Goal: Task Accomplishment & Management: Use online tool/utility

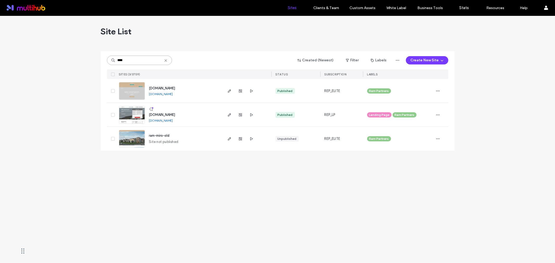
click at [131, 62] on input "****" at bounding box center [139, 60] width 65 height 9
paste input "**********"
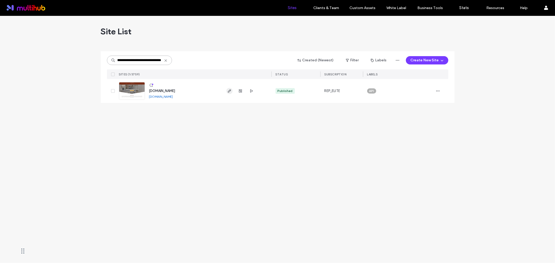
type input "**********"
click at [155, 96] on link "[DOMAIN_NAME]" at bounding box center [161, 97] width 24 height 4
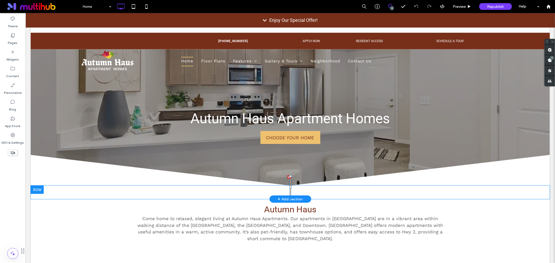
click at [287, 177] on div at bounding box center [289, 177] width 4 height 4
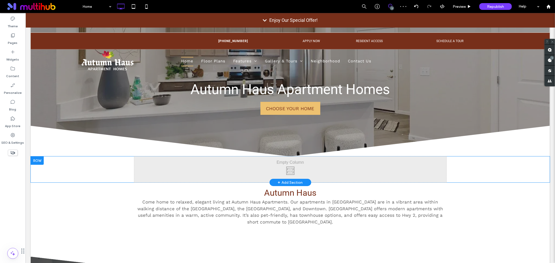
scroll to position [29, 0]
click at [41, 163] on div at bounding box center [36, 161] width 13 height 8
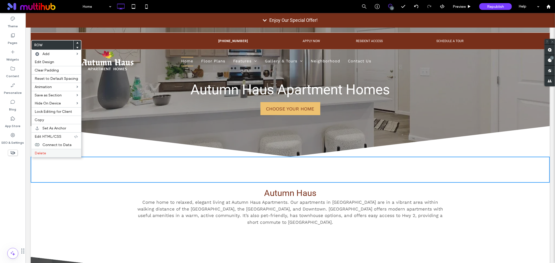
click at [46, 151] on span "Delete" at bounding box center [40, 153] width 11 height 4
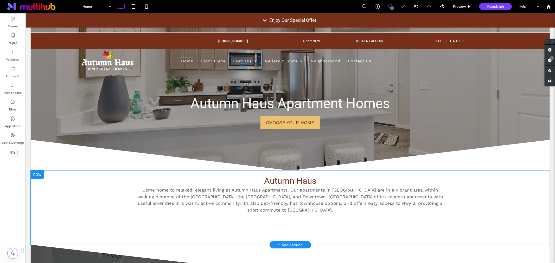
scroll to position [0, 0]
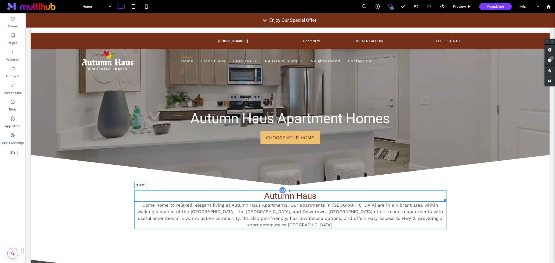
drag, startPoint x: 287, startPoint y: 190, endPoint x: 489, endPoint y: 167, distance: 203.1
click at [289, 192] on div at bounding box center [290, 191] width 2 height 2
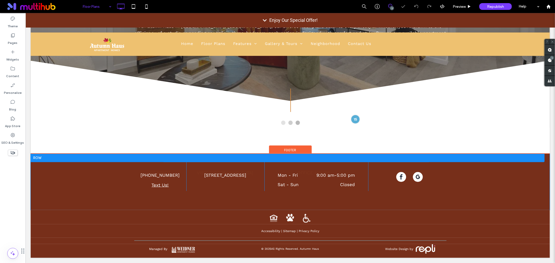
scroll to position [137, 0]
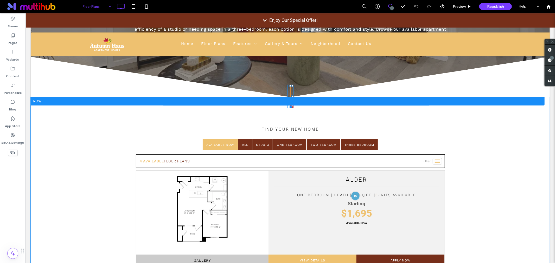
click at [287, 89] on div at bounding box center [290, 96] width 6 height 23
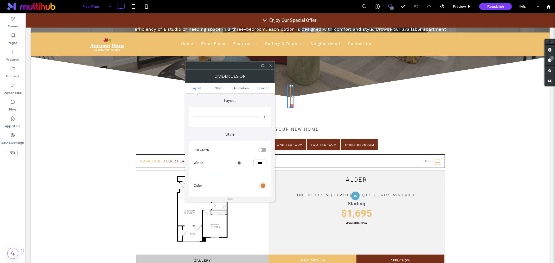
click at [261, 65] on use at bounding box center [262, 65] width 3 height 3
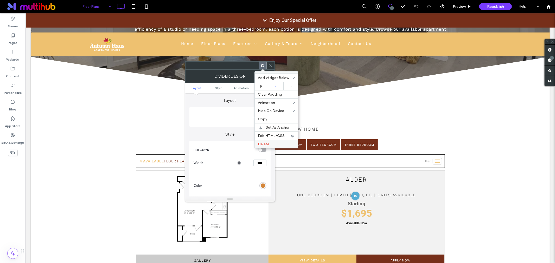
click at [279, 141] on div "Delete" at bounding box center [276, 144] width 43 height 8
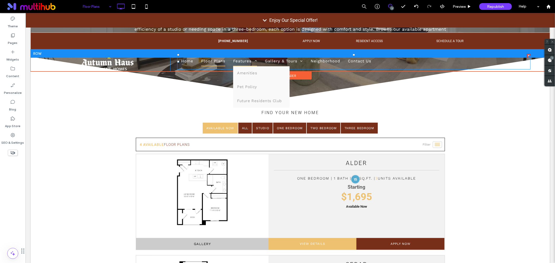
click at [243, 61] on span "Features" at bounding box center [245, 61] width 24 height 9
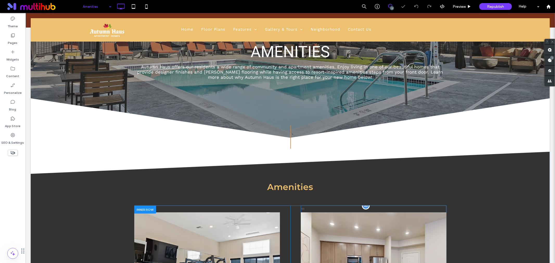
scroll to position [115, 0]
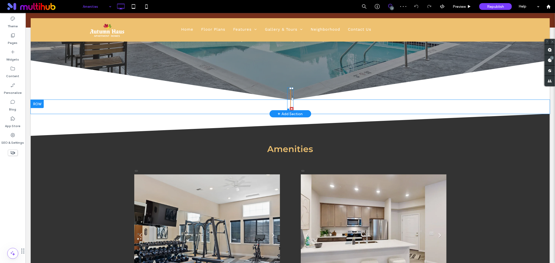
click at [289, 104] on div at bounding box center [290, 98] width 6 height 23
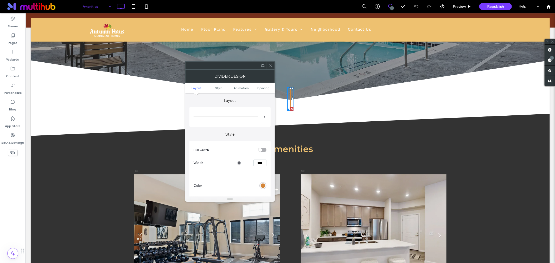
click at [261, 65] on use at bounding box center [262, 65] width 3 height 3
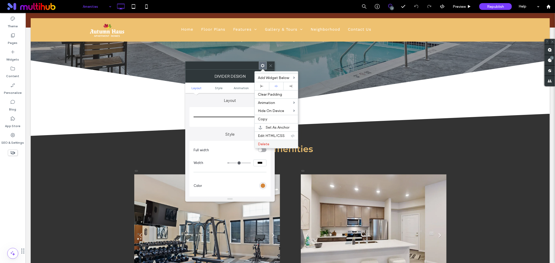
click at [258, 146] on span "Delete" at bounding box center [263, 144] width 11 height 4
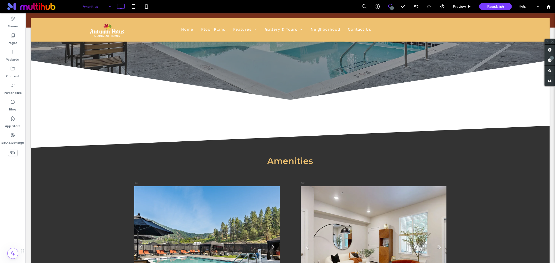
click at [30, 105] on body "Click To Paste Row Home Floor Plans Features Amenities Pet Policy Future Reside…" at bounding box center [289, 232] width 529 height 671
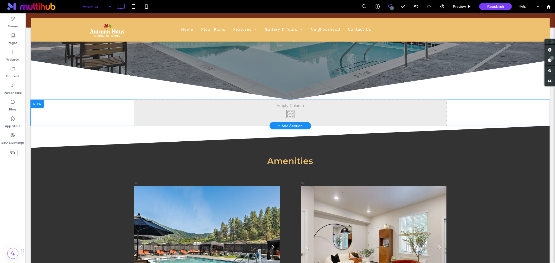
click at [40, 105] on div at bounding box center [36, 104] width 13 height 8
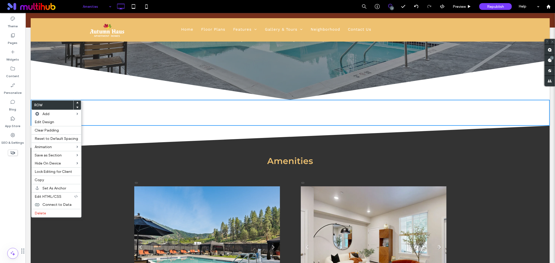
click at [11, 154] on icon at bounding box center [13, 153] width 6 height 6
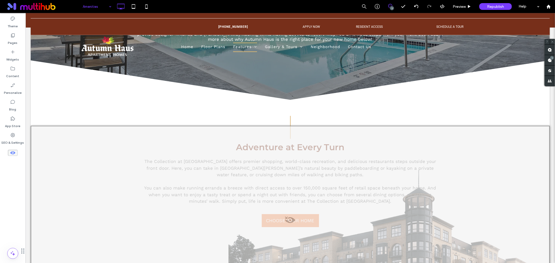
click at [11, 154] on icon at bounding box center [13, 153] width 6 height 6
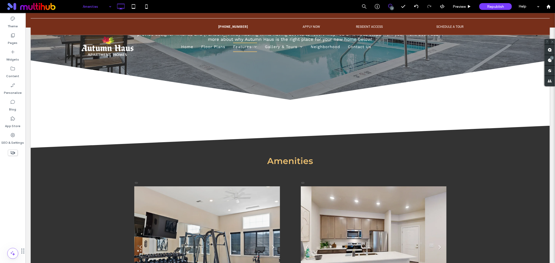
click at [11, 154] on icon at bounding box center [13, 153] width 6 height 6
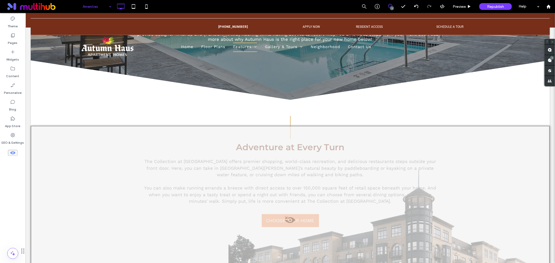
click at [11, 154] on icon at bounding box center [13, 153] width 6 height 6
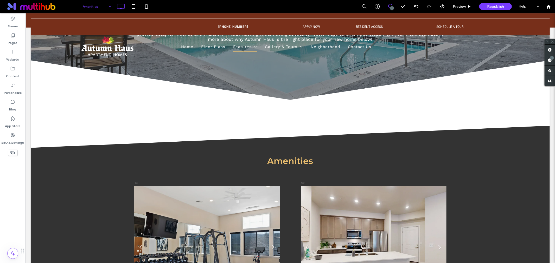
click at [11, 154] on icon at bounding box center [13, 153] width 6 height 6
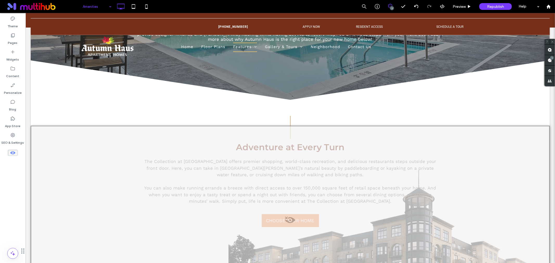
click at [11, 154] on icon at bounding box center [13, 153] width 6 height 6
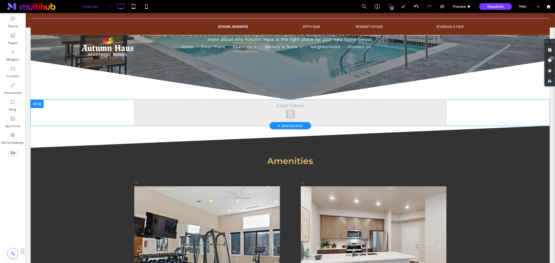
click at [40, 102] on div at bounding box center [36, 104] width 13 height 8
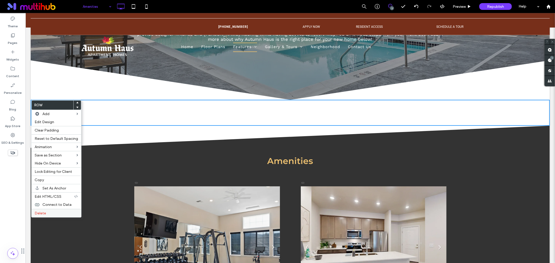
click at [35, 213] on span "Delete" at bounding box center [40, 213] width 11 height 4
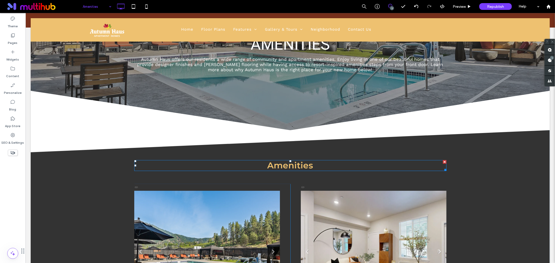
scroll to position [87, 0]
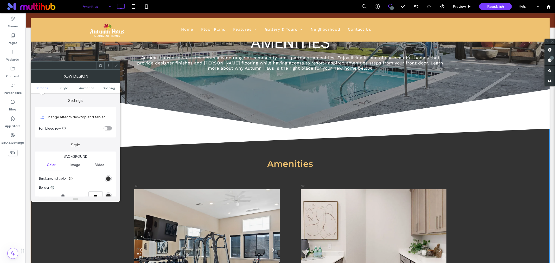
click at [116, 65] on icon at bounding box center [116, 66] width 4 height 4
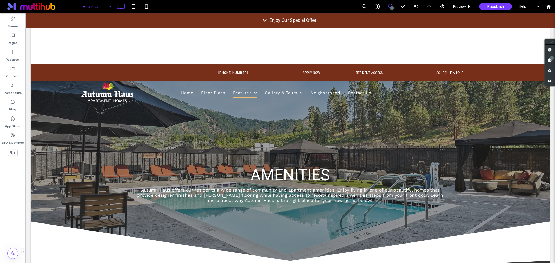
scroll to position [0, 0]
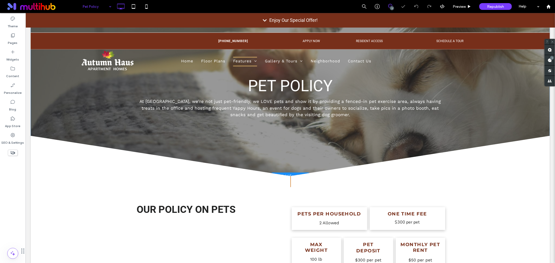
scroll to position [58, 0]
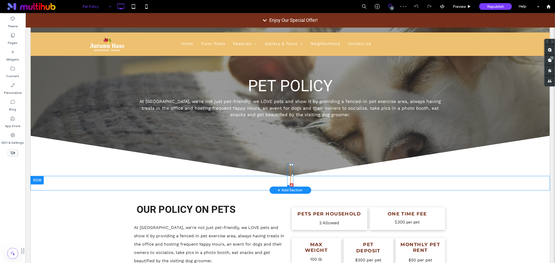
click at [289, 167] on hr at bounding box center [289, 175] width 1 height 23
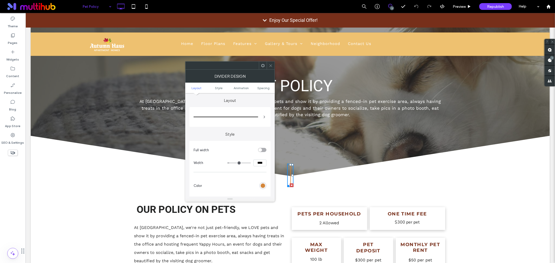
click at [263, 64] on use at bounding box center [262, 65] width 3 height 3
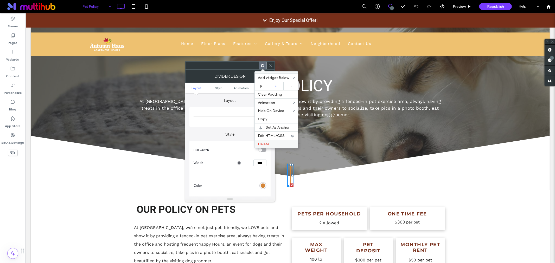
click at [277, 145] on label "Delete" at bounding box center [276, 144] width 37 height 4
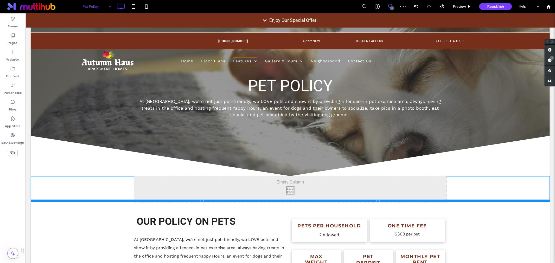
drag, startPoint x: 331, startPoint y: 200, endPoint x: 356, endPoint y: 204, distance: 25.3
click at [330, 191] on div "Click To Paste Row + Add Section" at bounding box center [289, 189] width 519 height 26
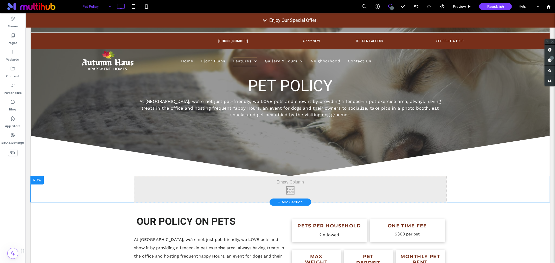
click at [37, 180] on div at bounding box center [36, 180] width 13 height 8
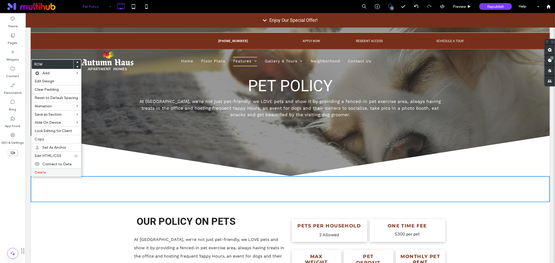
click at [41, 170] on span "Delete" at bounding box center [40, 172] width 11 height 4
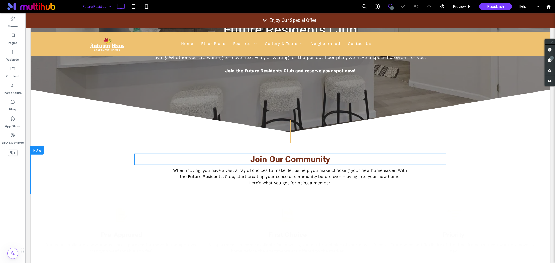
scroll to position [115, 0]
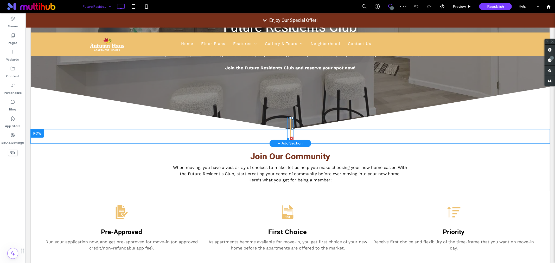
click at [289, 132] on hr at bounding box center [289, 128] width 1 height 23
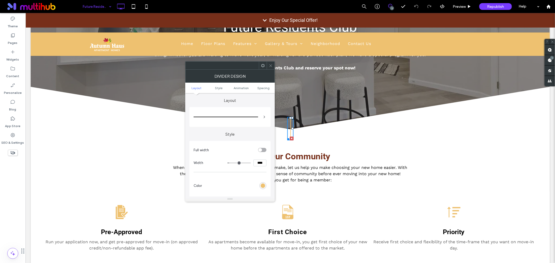
click at [263, 66] on icon at bounding box center [263, 66] width 4 height 4
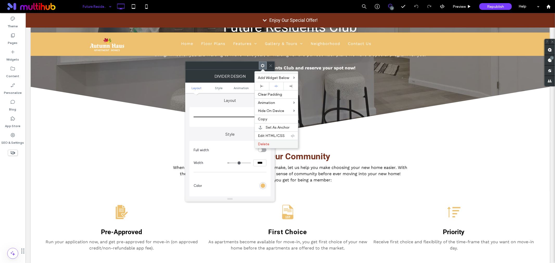
click at [263, 144] on span "Delete" at bounding box center [263, 144] width 11 height 4
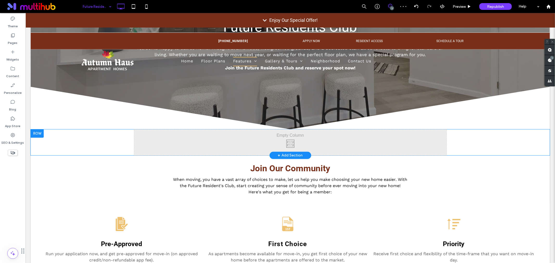
click at [43, 134] on div at bounding box center [36, 133] width 13 height 8
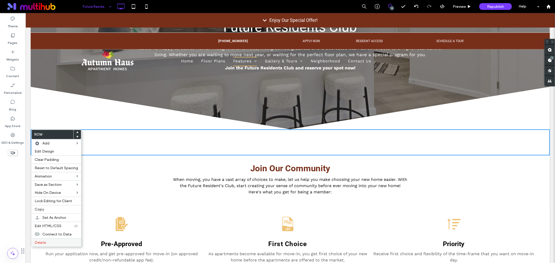
click at [59, 244] on label "Delete" at bounding box center [56, 243] width 43 height 4
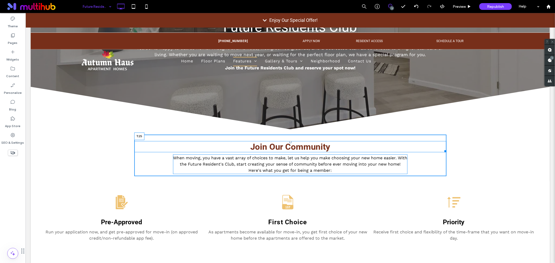
drag, startPoint x: 287, startPoint y: 138, endPoint x: 287, endPoint y: 142, distance: 4.2
click at [289, 142] on div at bounding box center [290, 142] width 2 height 2
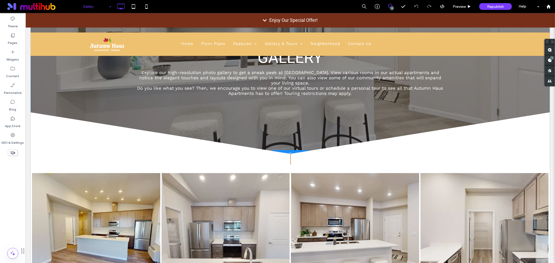
scroll to position [87, 0]
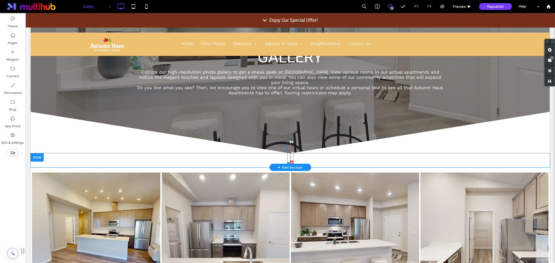
click at [289, 144] on hr at bounding box center [289, 152] width 1 height 23
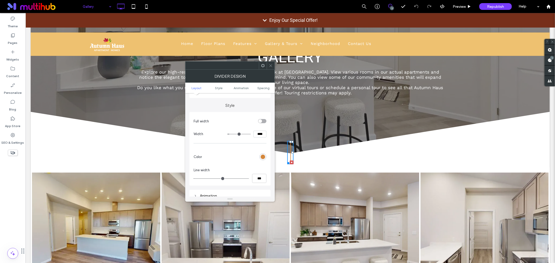
scroll to position [0, 0]
click at [262, 66] on icon at bounding box center [263, 66] width 4 height 4
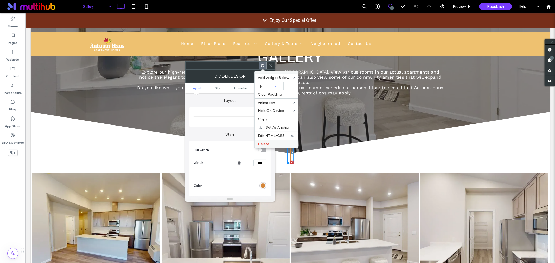
click at [278, 145] on label "Delete" at bounding box center [276, 144] width 37 height 4
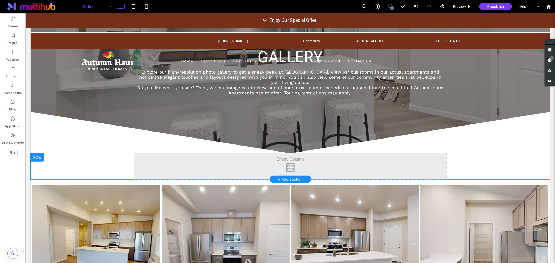
click at [35, 153] on div at bounding box center [36, 157] width 13 height 8
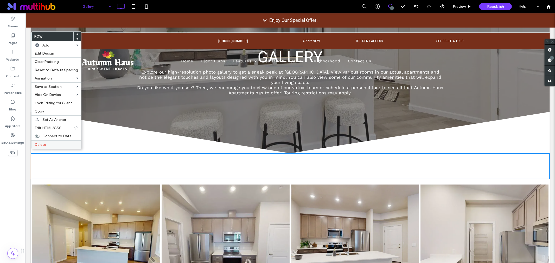
click at [41, 141] on div "Delete" at bounding box center [56, 144] width 50 height 8
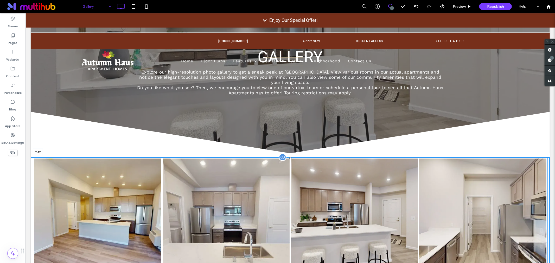
drag, startPoint x: 287, startPoint y: 152, endPoint x: 287, endPoint y: 165, distance: 12.5
click at [289, 159] on div at bounding box center [290, 158] width 2 height 2
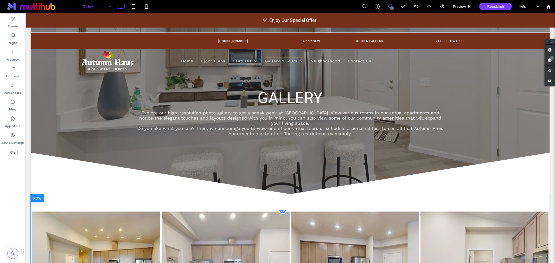
scroll to position [29, 0]
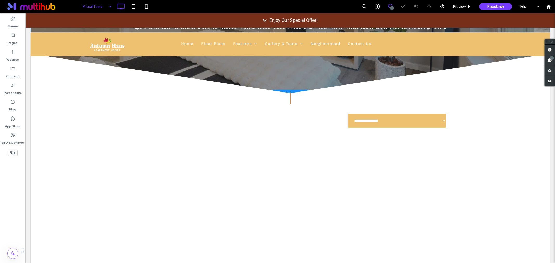
scroll to position [144, 0]
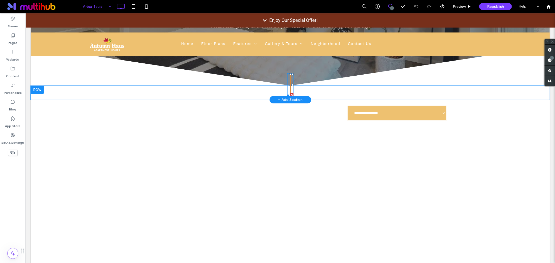
click at [289, 89] on hr at bounding box center [289, 84] width 1 height 23
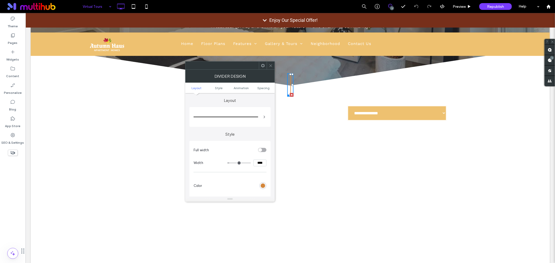
click at [262, 67] on icon at bounding box center [263, 66] width 4 height 4
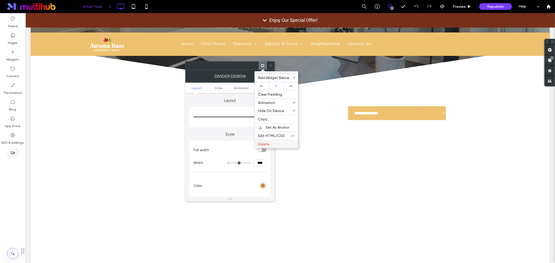
click at [266, 145] on span "Delete" at bounding box center [263, 144] width 11 height 4
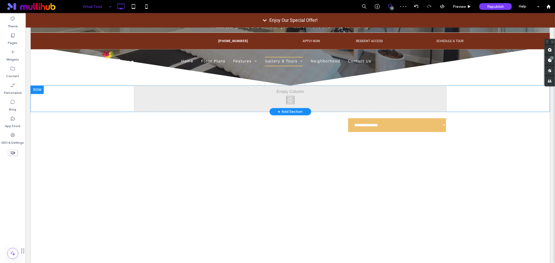
click at [36, 88] on div at bounding box center [36, 90] width 13 height 8
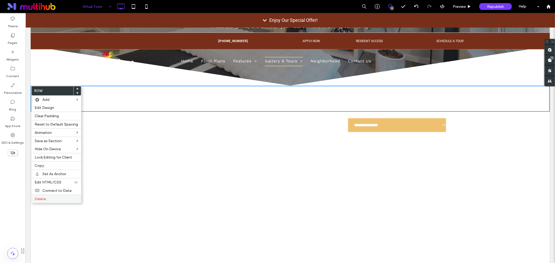
click at [44, 197] on span "Delete" at bounding box center [40, 199] width 11 height 4
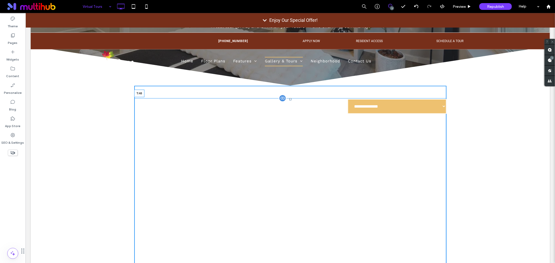
drag, startPoint x: 287, startPoint y: 92, endPoint x: 309, endPoint y: 118, distance: 33.9
click at [284, 105] on div "**********" at bounding box center [290, 198] width 312 height 200
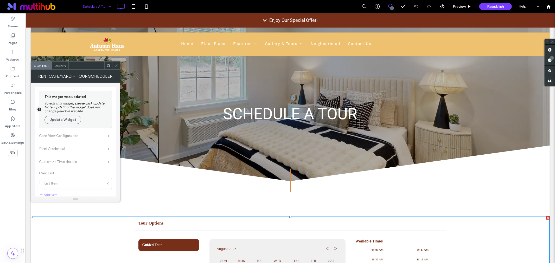
scroll to position [14, 0]
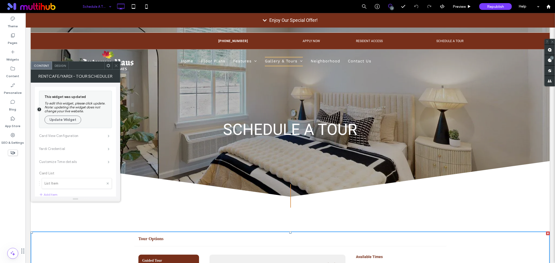
click at [115, 64] on icon at bounding box center [116, 66] width 4 height 4
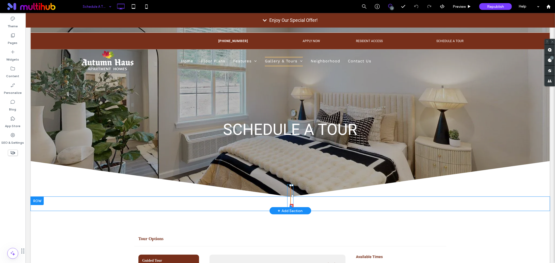
click at [289, 202] on hr at bounding box center [289, 195] width 1 height 23
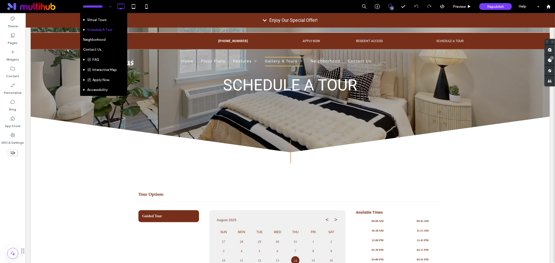
scroll to position [58, 0]
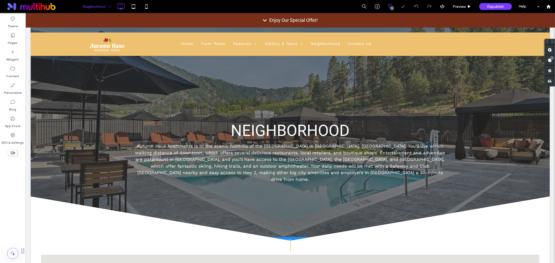
scroll to position [115, 0]
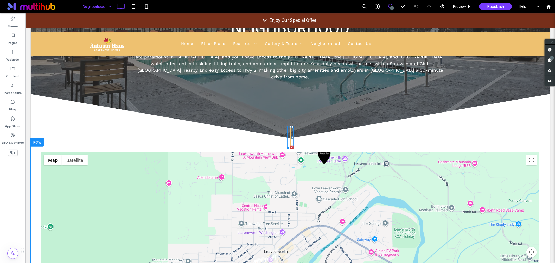
click at [289, 130] on hr at bounding box center [289, 137] width 1 height 23
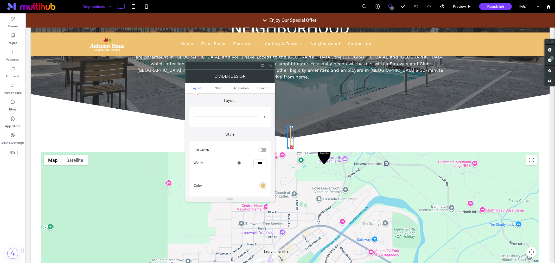
click at [261, 66] on use at bounding box center [262, 65] width 3 height 3
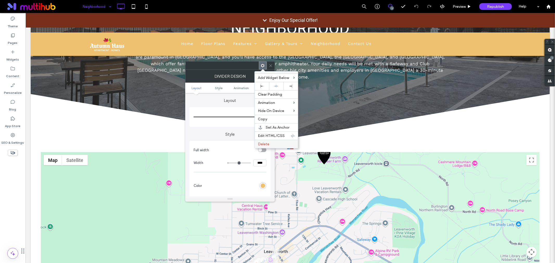
click at [264, 142] on span "Delete" at bounding box center [263, 144] width 11 height 4
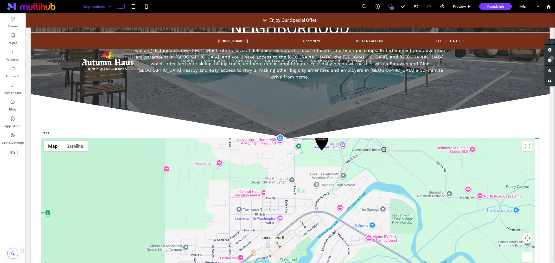
drag, startPoint x: 287, startPoint y: 133, endPoint x: 287, endPoint y: 147, distance: 13.5
click at [287, 140] on div at bounding box center [288, 139] width 2 height 2
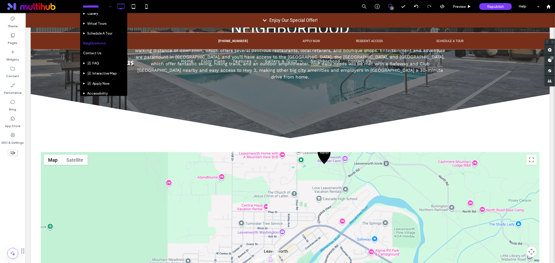
scroll to position [58, 0]
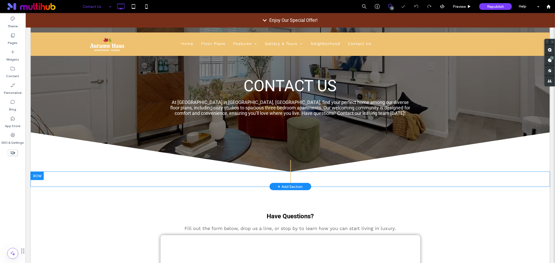
scroll to position [58, 0]
click at [289, 177] on hr at bounding box center [289, 171] width 1 height 23
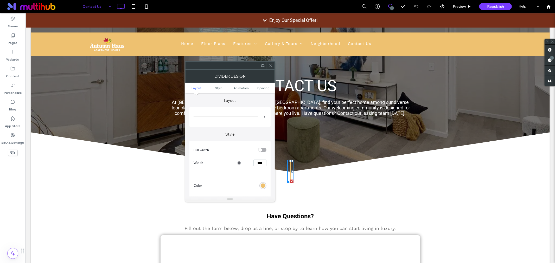
click at [261, 66] on icon at bounding box center [263, 66] width 4 height 4
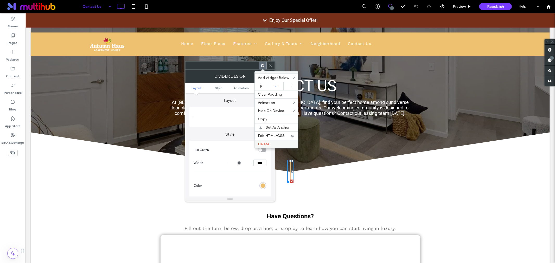
click at [266, 142] on span "Delete" at bounding box center [263, 144] width 11 height 4
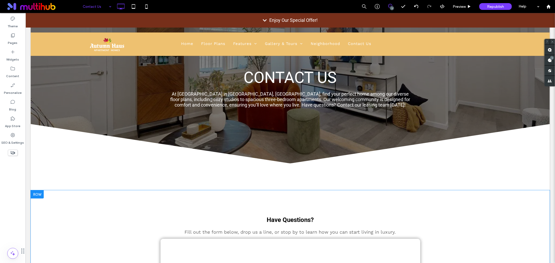
scroll to position [87, 0]
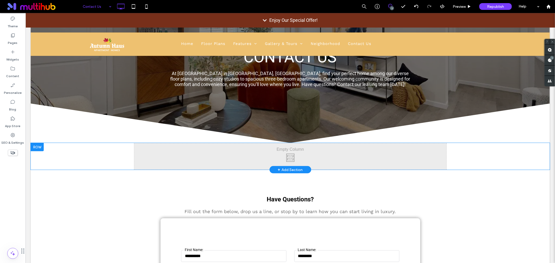
click at [38, 145] on div at bounding box center [36, 147] width 13 height 8
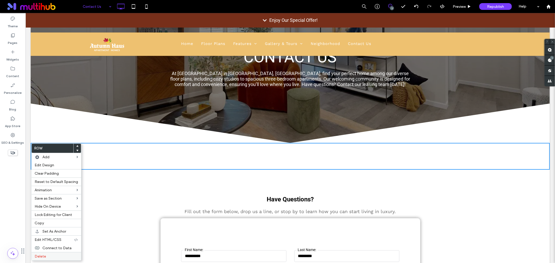
click at [34, 256] on div "Delete" at bounding box center [56, 256] width 50 height 8
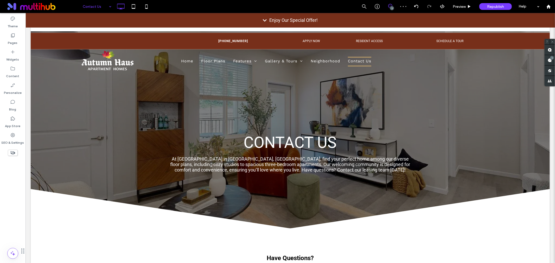
scroll to position [0, 0]
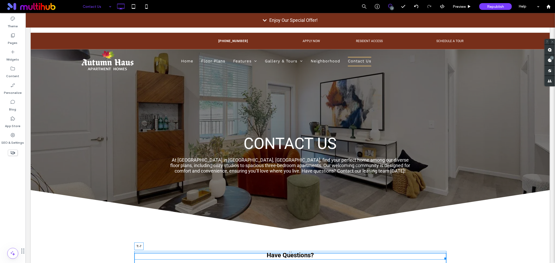
drag, startPoint x: 287, startPoint y: 256, endPoint x: 288, endPoint y: 252, distance: 3.9
click at [289, 252] on div at bounding box center [290, 252] width 2 height 2
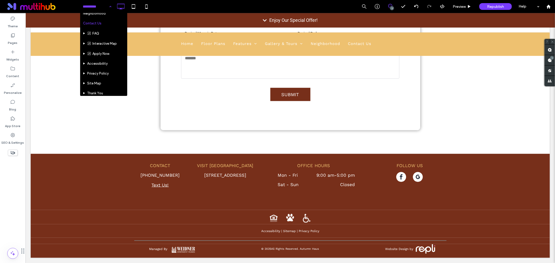
scroll to position [87, 0]
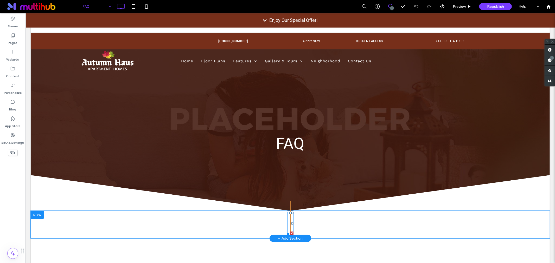
click at [289, 233] on div at bounding box center [291, 233] width 4 height 4
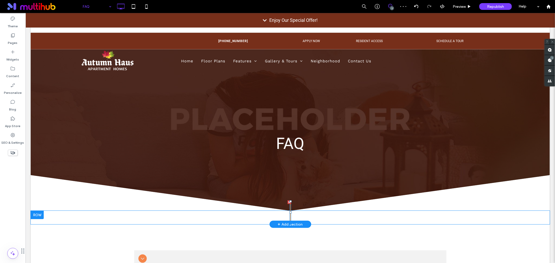
click at [287, 203] on div at bounding box center [289, 202] width 4 height 4
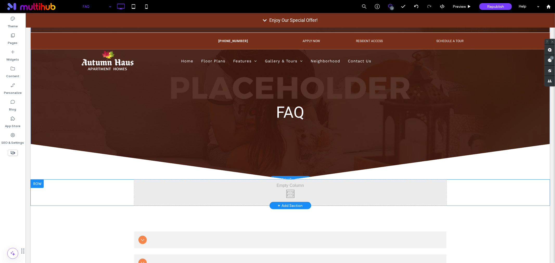
scroll to position [29, 0]
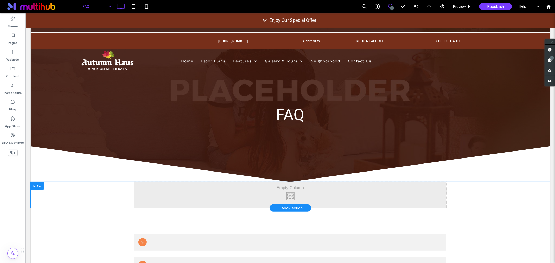
click at [39, 187] on div at bounding box center [36, 186] width 13 height 8
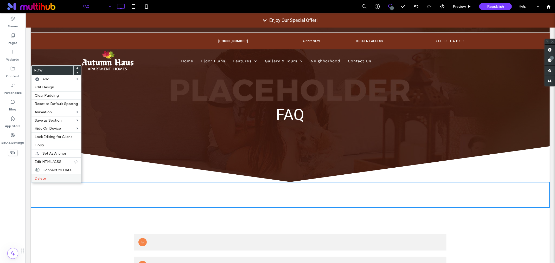
click at [45, 176] on span "Delete" at bounding box center [40, 178] width 11 height 4
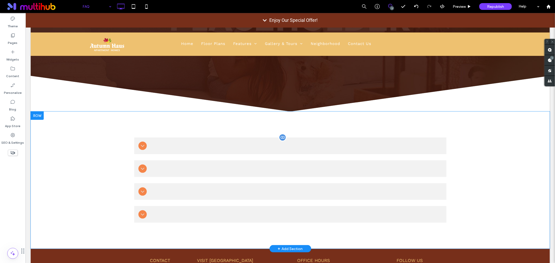
scroll to position [107, 0]
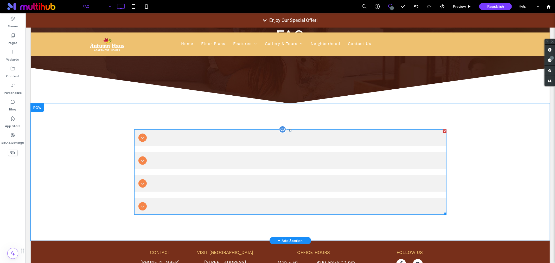
click at [140, 136] on icon at bounding box center [142, 137] width 6 height 6
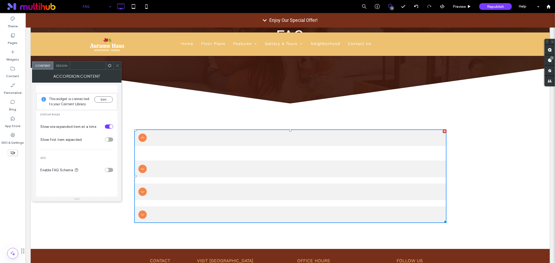
click at [118, 67] on icon at bounding box center [117, 66] width 4 height 4
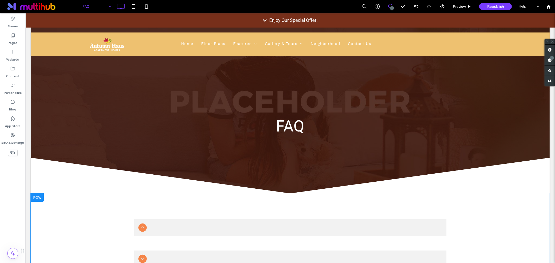
scroll to position [0, 0]
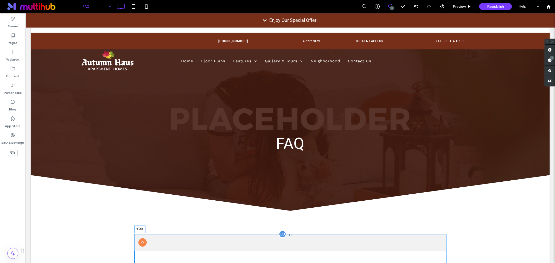
drag, startPoint x: 288, startPoint y: 238, endPoint x: 289, endPoint y: 236, distance: 2.9
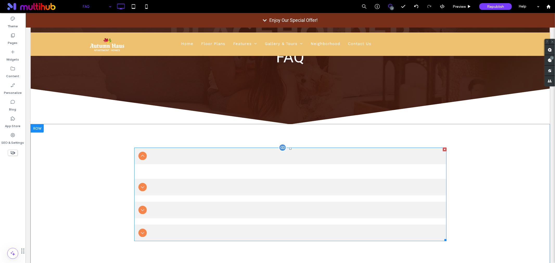
click at [141, 155] on icon at bounding box center [142, 156] width 6 height 6
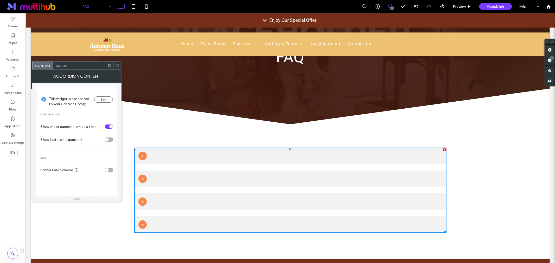
drag, startPoint x: 116, startPoint y: 66, endPoint x: 155, endPoint y: 66, distance: 39.0
click at [116, 66] on icon at bounding box center [117, 66] width 4 height 4
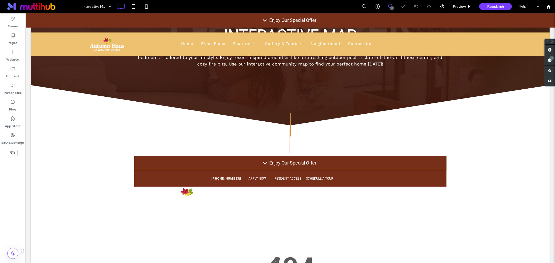
scroll to position [144, 0]
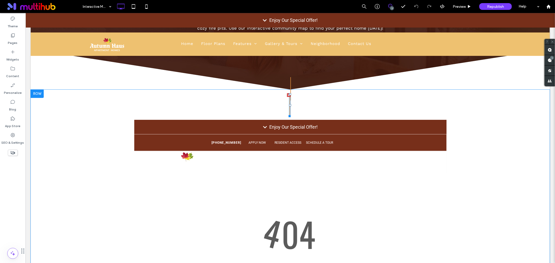
click at [287, 95] on div at bounding box center [289, 95] width 4 height 4
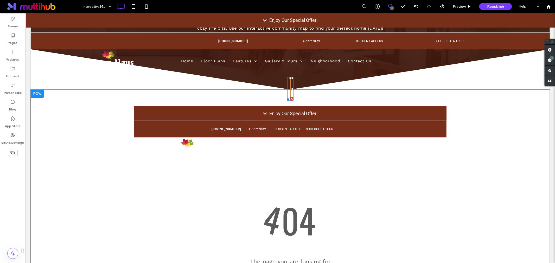
click at [289, 99] on div at bounding box center [291, 99] width 4 height 4
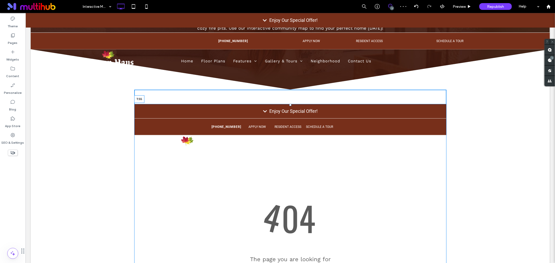
drag, startPoint x: 288, startPoint y: 91, endPoint x: 315, endPoint y: 118, distance: 38.1
click at [289, 105] on div "T:55" at bounding box center [290, 234] width 312 height 260
click at [289, 104] on div at bounding box center [290, 105] width 2 height 2
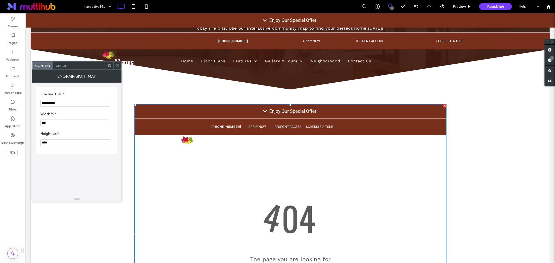
click at [118, 67] on icon at bounding box center [117, 66] width 4 height 4
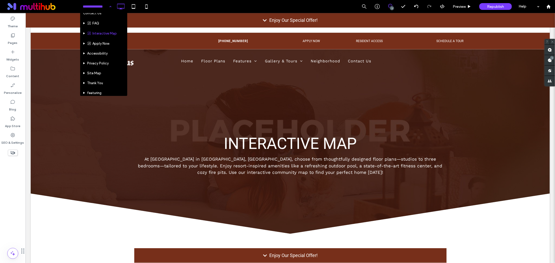
scroll to position [98, 0]
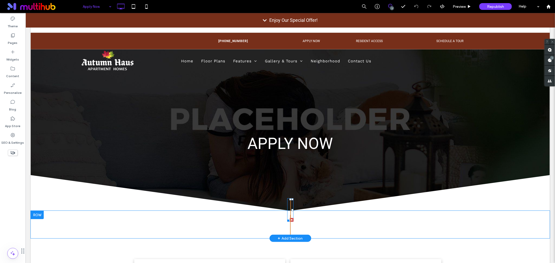
click at [289, 219] on div at bounding box center [291, 220] width 4 height 4
click at [287, 203] on div at bounding box center [289, 202] width 4 height 4
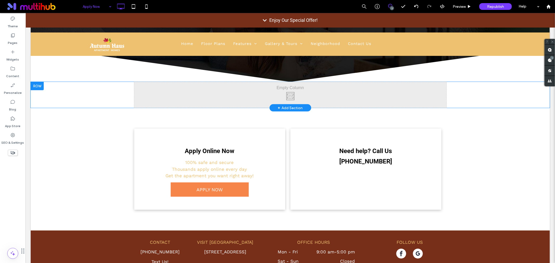
scroll to position [115, 0]
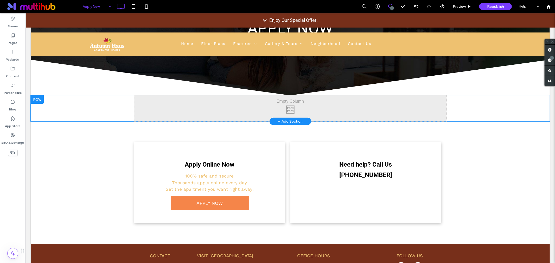
click at [33, 100] on div at bounding box center [36, 99] width 13 height 8
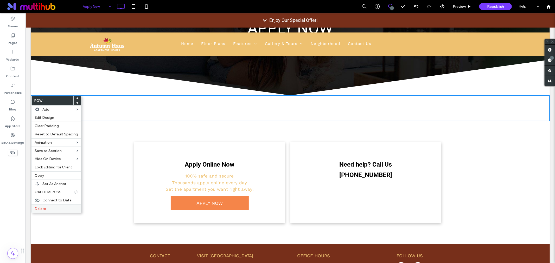
click at [38, 209] on span "Delete" at bounding box center [40, 209] width 11 height 4
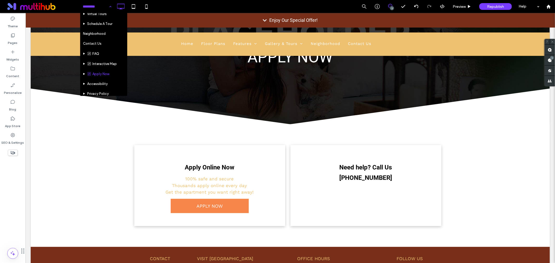
scroll to position [98, 0]
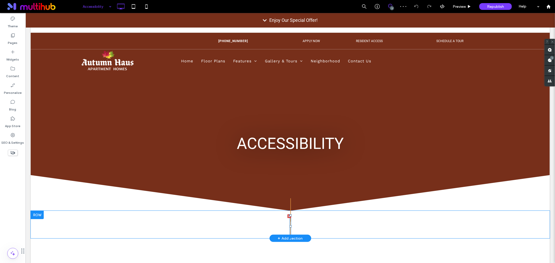
click at [287, 216] on div at bounding box center [289, 216] width 4 height 4
click at [289, 220] on div at bounding box center [291, 220] width 4 height 4
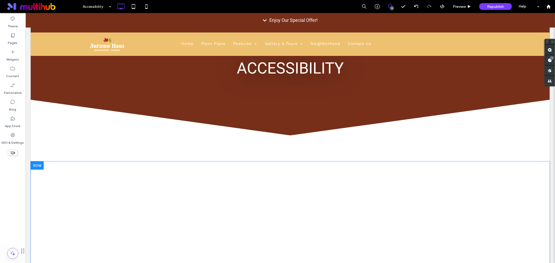
scroll to position [58, 0]
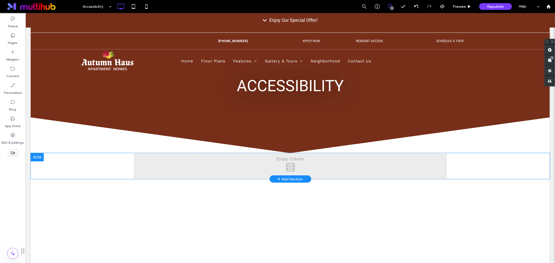
click at [36, 159] on div at bounding box center [36, 157] width 13 height 8
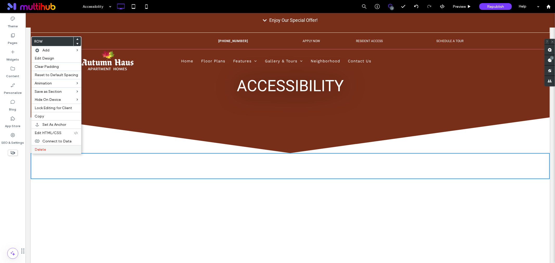
click at [43, 151] on span "Delete" at bounding box center [40, 149] width 11 height 4
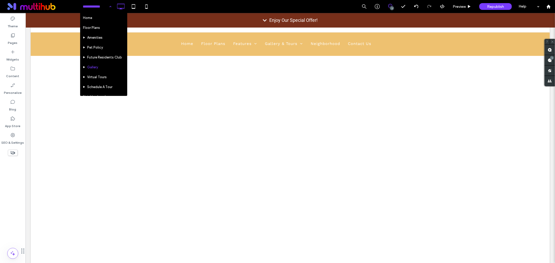
scroll to position [98, 0]
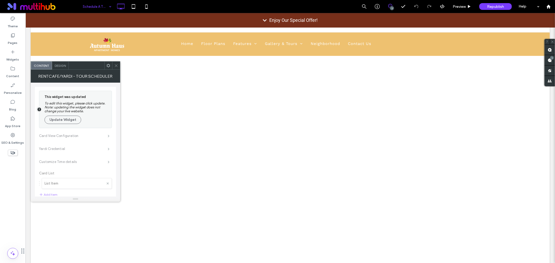
click at [115, 65] on icon at bounding box center [116, 66] width 4 height 4
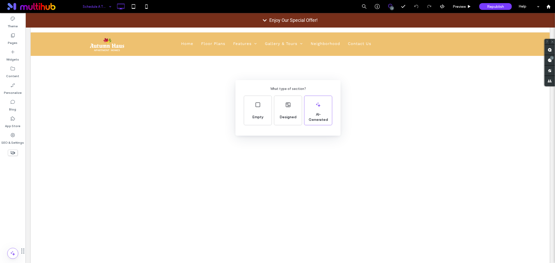
click at [516, 116] on div "What type of section? Empty Designed AI-Generated" at bounding box center [277, 144] width 555 height 289
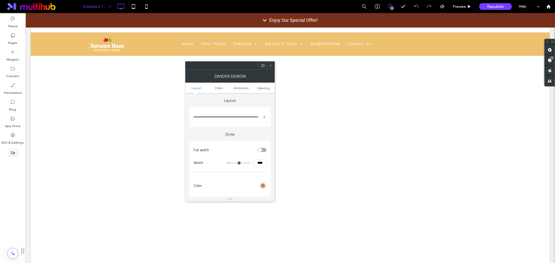
click at [263, 67] on use at bounding box center [262, 65] width 3 height 3
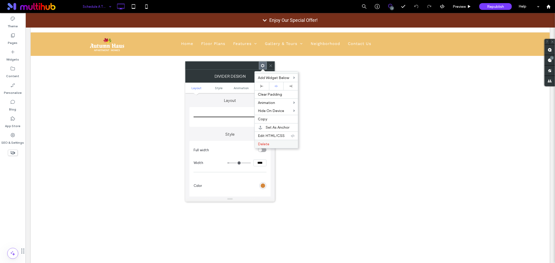
click at [268, 144] on span "Delete" at bounding box center [263, 144] width 11 height 4
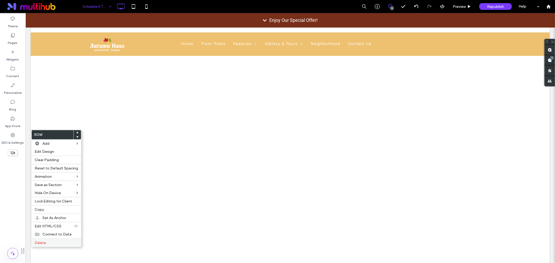
click at [43, 244] on span "Delete" at bounding box center [40, 243] width 11 height 4
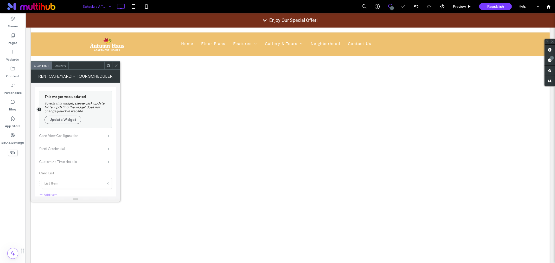
click at [115, 64] on icon at bounding box center [116, 66] width 4 height 4
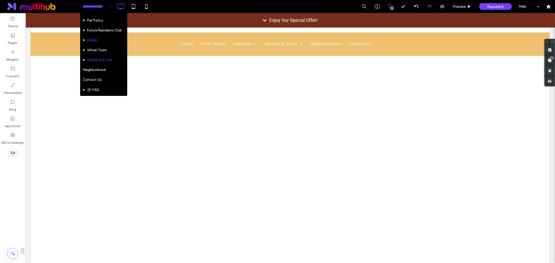
scroll to position [98, 0]
click at [91, 7] on input at bounding box center [96, 6] width 26 height 13
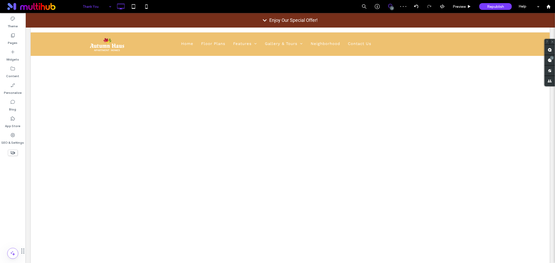
click at [97, 7] on input at bounding box center [96, 6] width 26 height 13
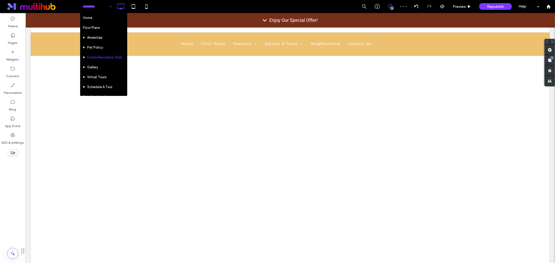
scroll to position [98, 0]
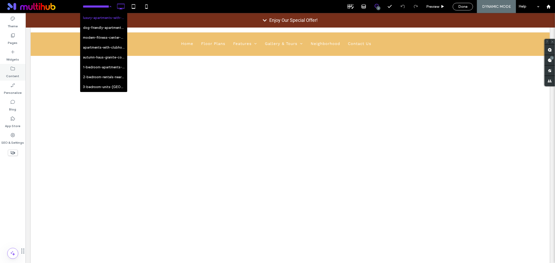
click at [11, 69] on icon at bounding box center [12, 68] width 5 height 5
click at [465, 4] on div "Done" at bounding box center [462, 7] width 20 height 8
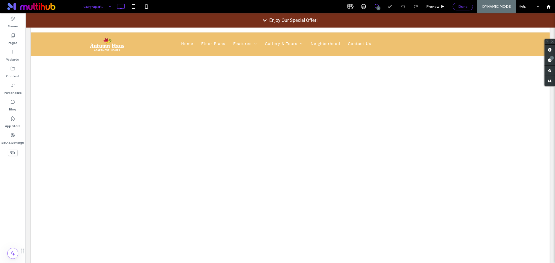
click at [455, 7] on div "Done" at bounding box center [463, 6] width 20 height 4
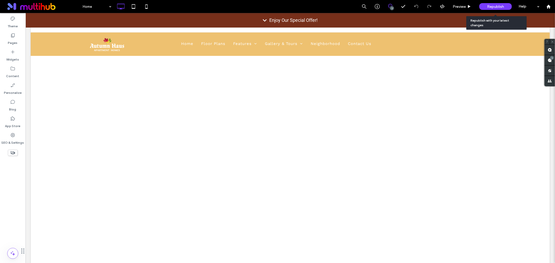
click at [500, 7] on span "Republish" at bounding box center [495, 6] width 17 height 4
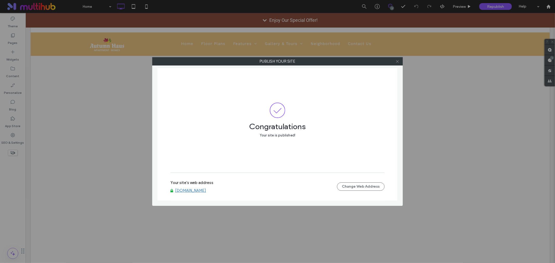
click at [395, 62] on icon at bounding box center [397, 62] width 4 height 4
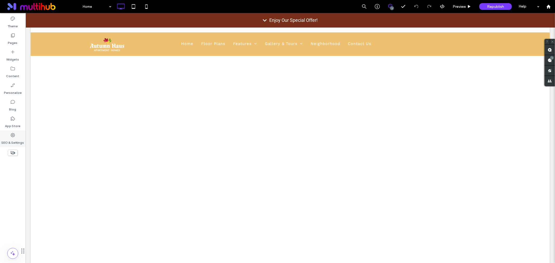
click at [15, 136] on icon at bounding box center [12, 135] width 5 height 5
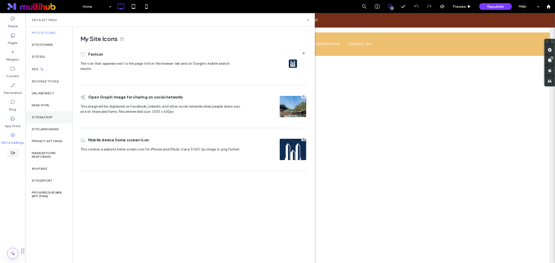
click at [50, 116] on label "Site Backup" at bounding box center [42, 117] width 21 height 4
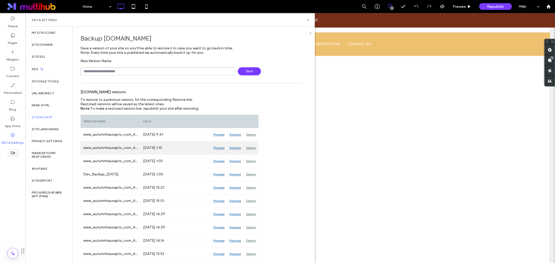
click at [235, 148] on div "Restore" at bounding box center [235, 147] width 17 height 13
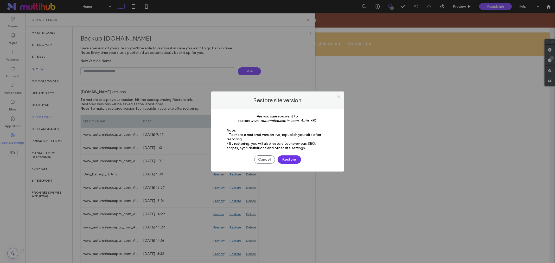
click at [288, 158] on button "Restore" at bounding box center [288, 159] width 23 height 8
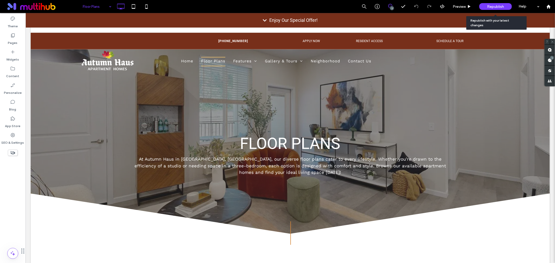
click at [486, 7] on div "Republish" at bounding box center [495, 6] width 33 height 7
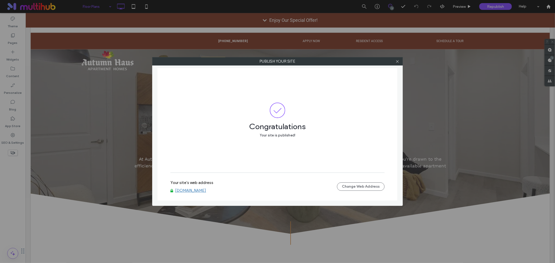
click at [400, 63] on div at bounding box center [397, 61] width 8 height 8
click at [397, 63] on icon at bounding box center [397, 62] width 4 height 4
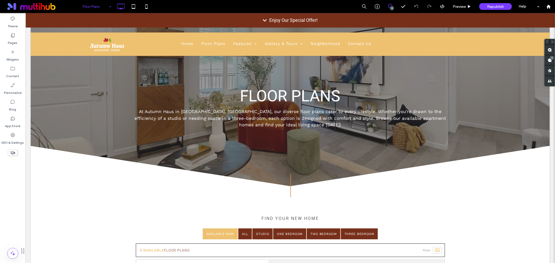
scroll to position [58, 0]
